Goal: Transaction & Acquisition: Purchase product/service

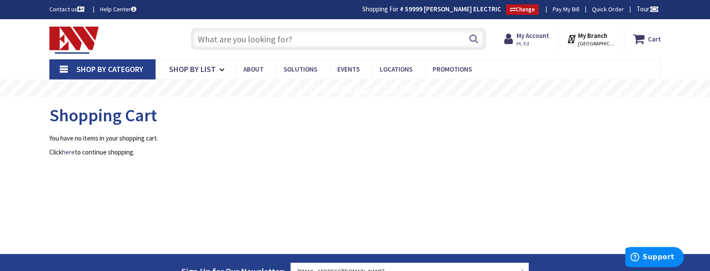
type input "[GEOGRAPHIC_DATA], [GEOGRAPHIC_DATA]"
click at [251, 47] on input "text" at bounding box center [338, 39] width 295 height 22
type input "1/2" Greenfield"
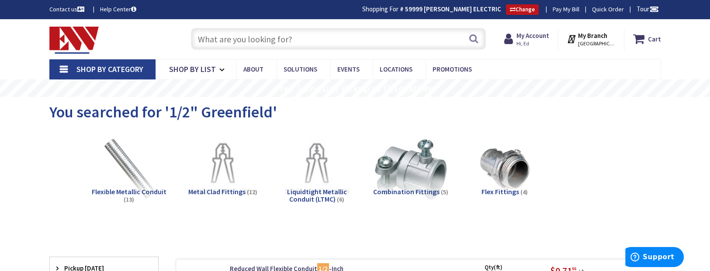
click at [209, 40] on input "text" at bounding box center [338, 39] width 295 height 22
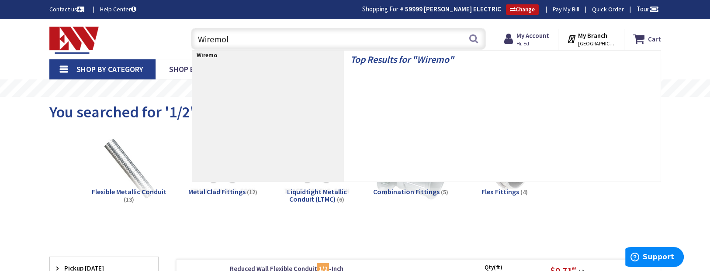
type input "Wiremold"
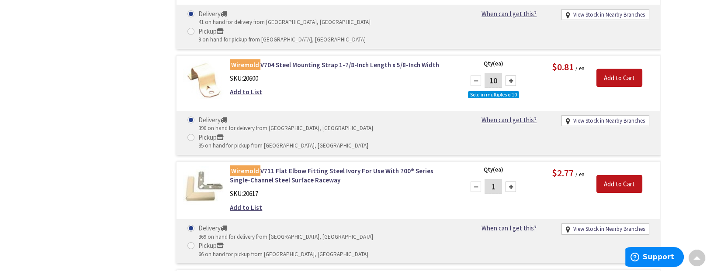
scroll to position [3388, 0]
